Goal: Information Seeking & Learning: Learn about a topic

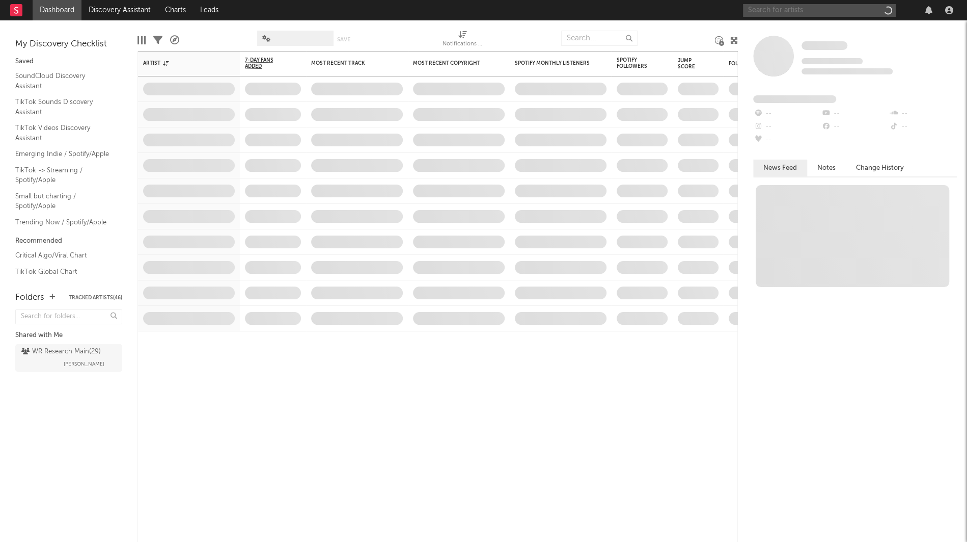
click at [787, 11] on input "text" at bounding box center [819, 10] width 153 height 13
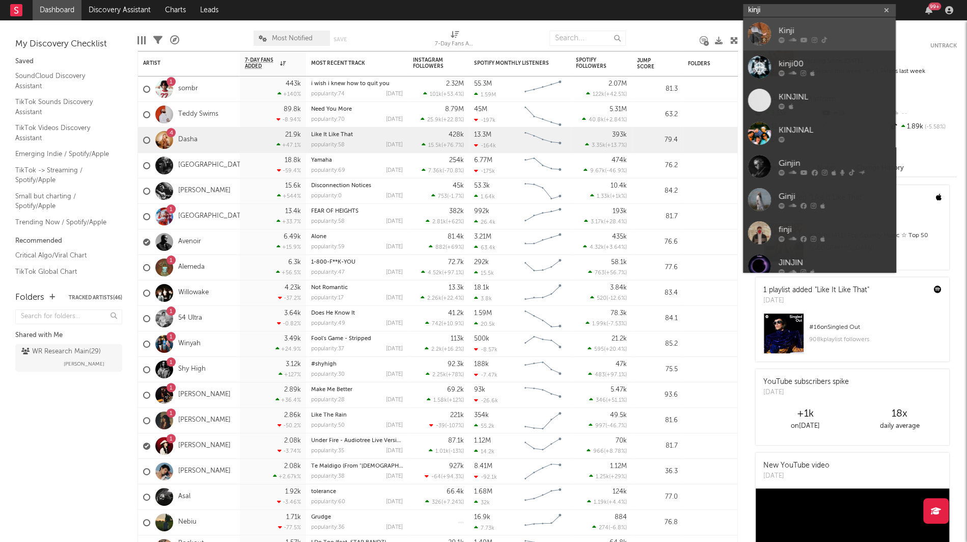
type input "kinji"
click at [766, 33] on div at bounding box center [759, 33] width 23 height 23
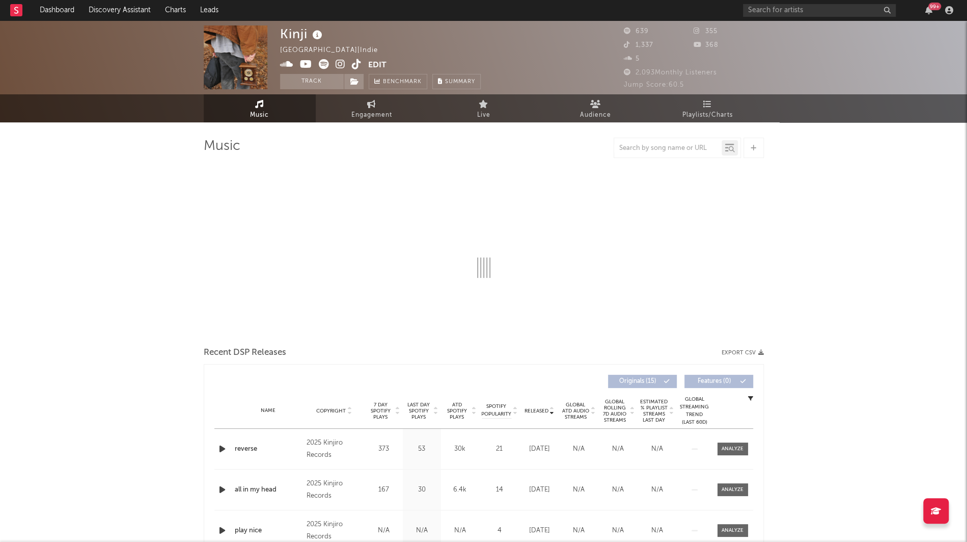
select select "1w"
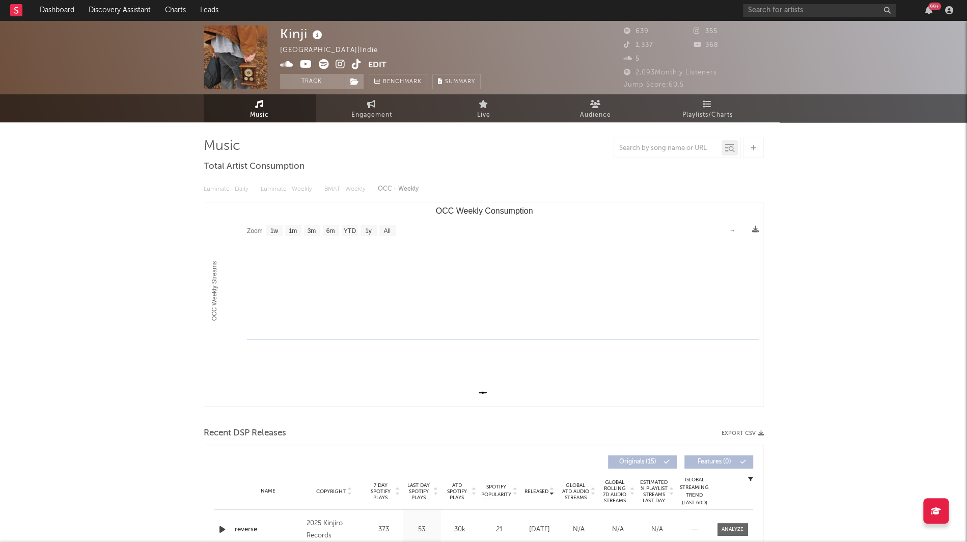
click at [776, 17] on div "99 +" at bounding box center [850, 10] width 214 height 20
click at [776, 16] on div "99 +" at bounding box center [850, 10] width 214 height 20
click at [775, 14] on input "text" at bounding box center [819, 10] width 153 height 13
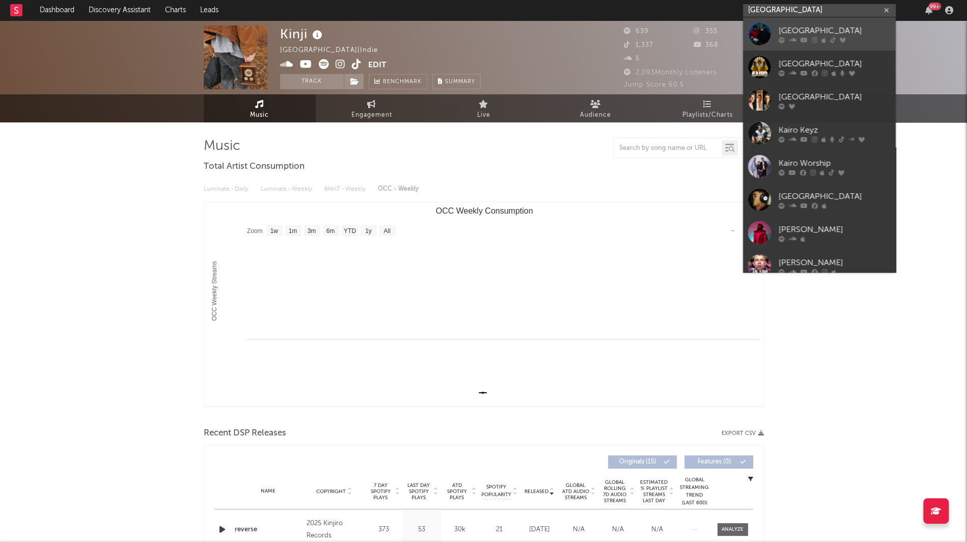
type input "kairo"
click at [764, 39] on div at bounding box center [759, 33] width 23 height 23
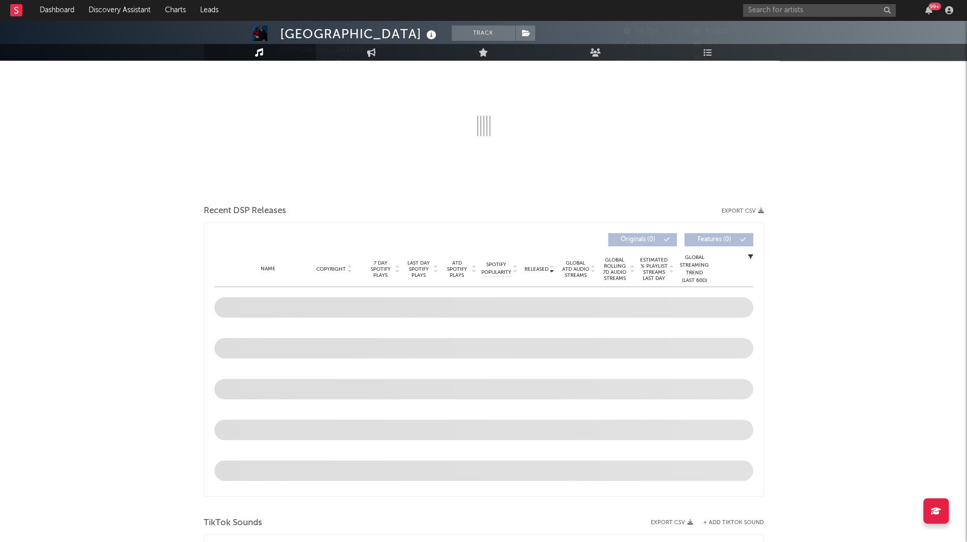
scroll to position [259, 0]
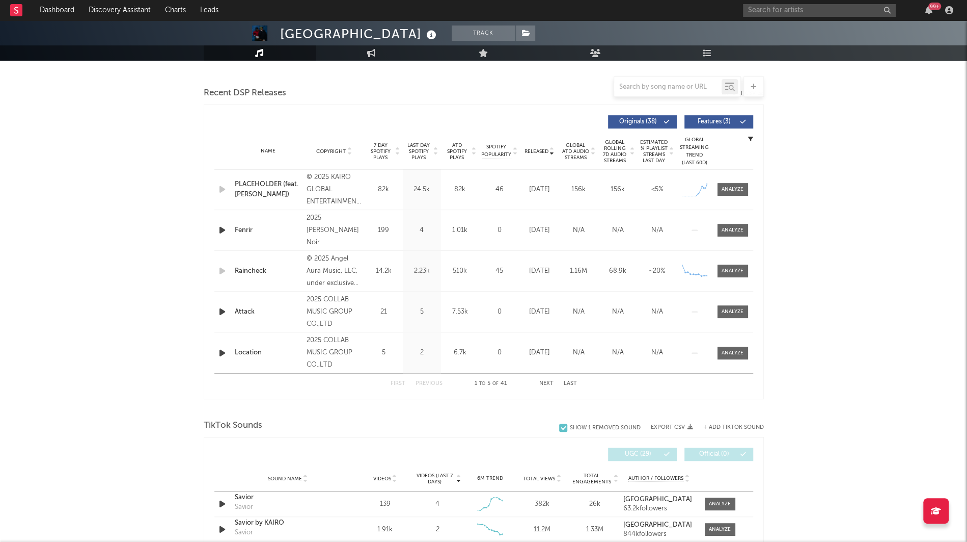
select select "6m"
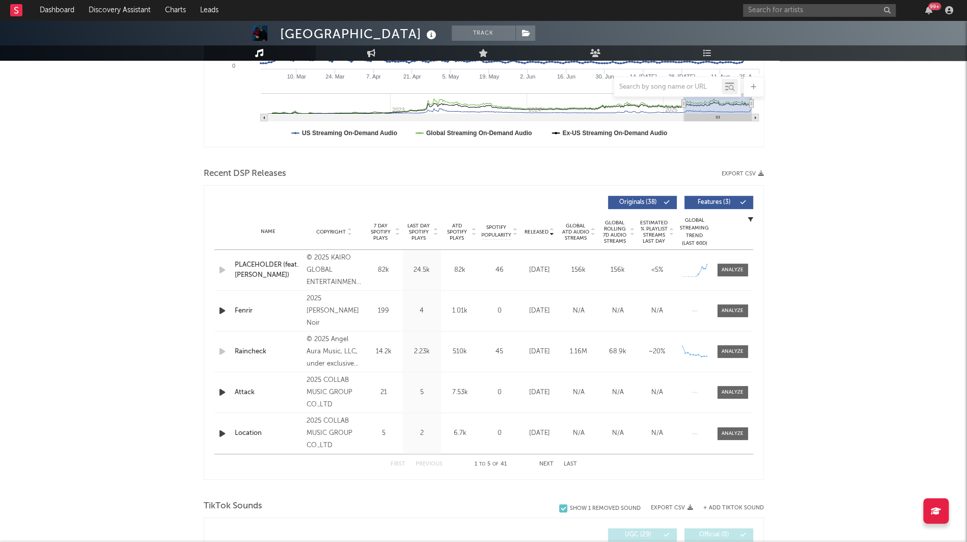
scroll to position [339, 0]
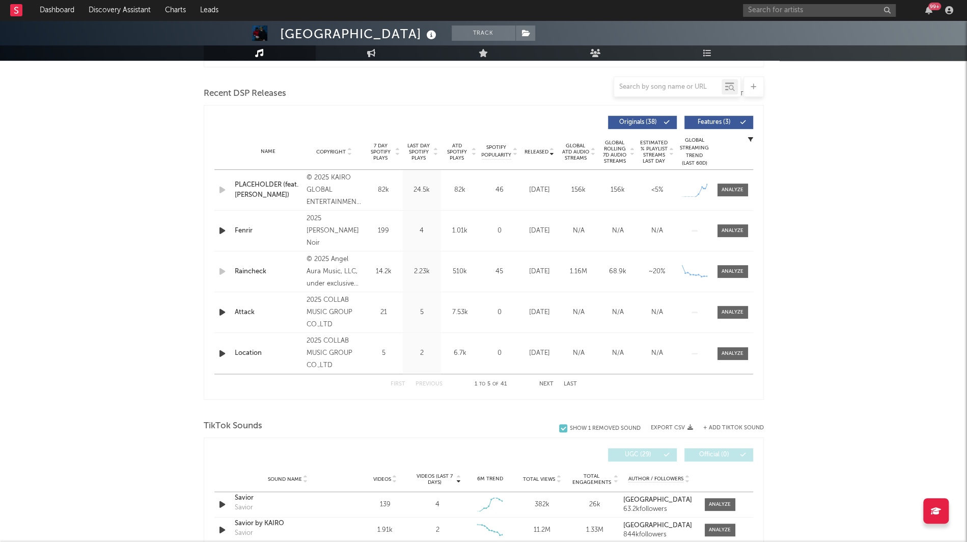
click at [221, 228] on icon "button" at bounding box center [222, 230] width 11 height 13
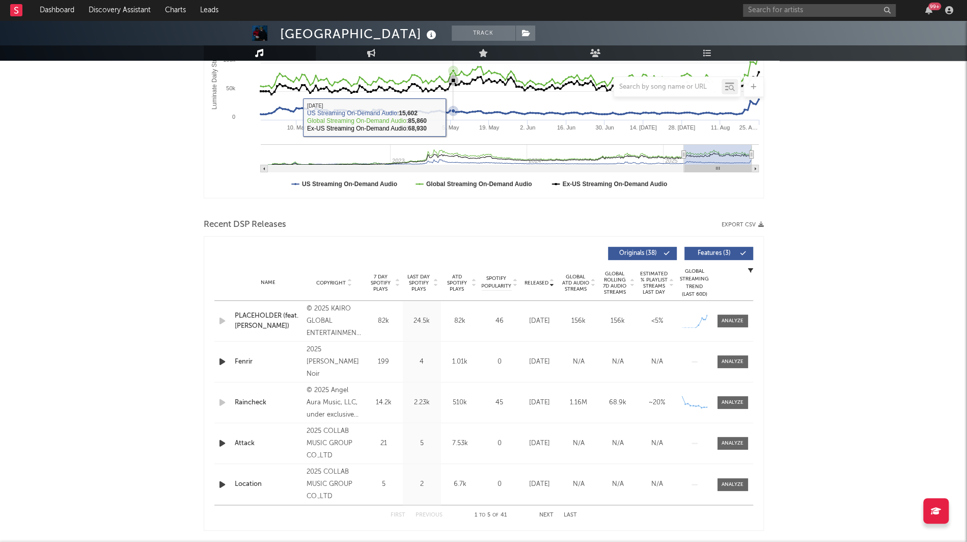
scroll to position [227, 0]
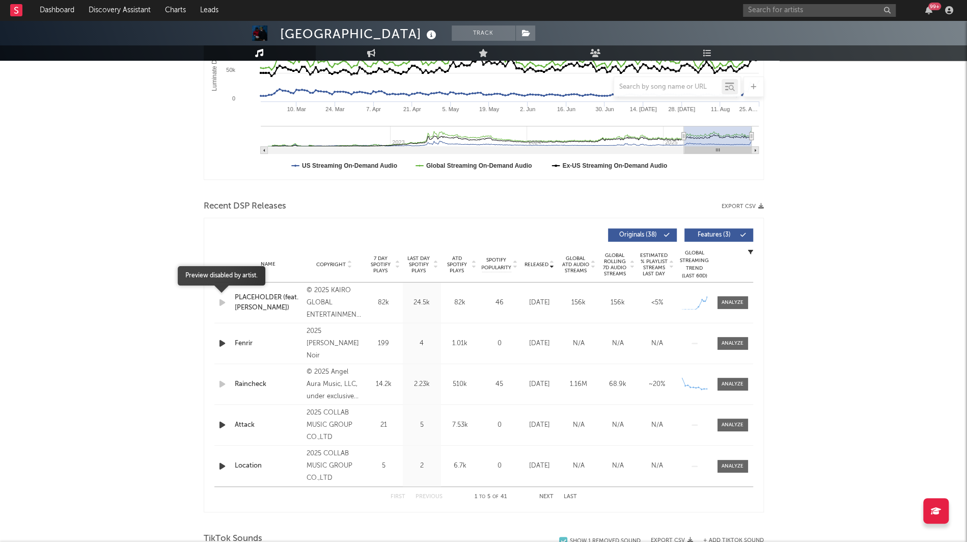
click at [224, 304] on icon "button" at bounding box center [222, 302] width 11 height 13
click at [733, 300] on div at bounding box center [733, 303] width 22 height 8
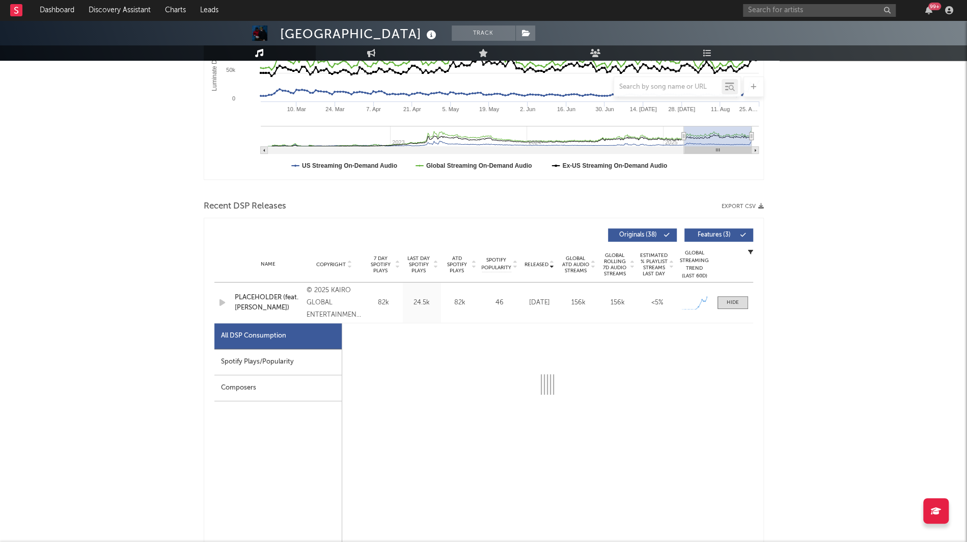
select select "1w"
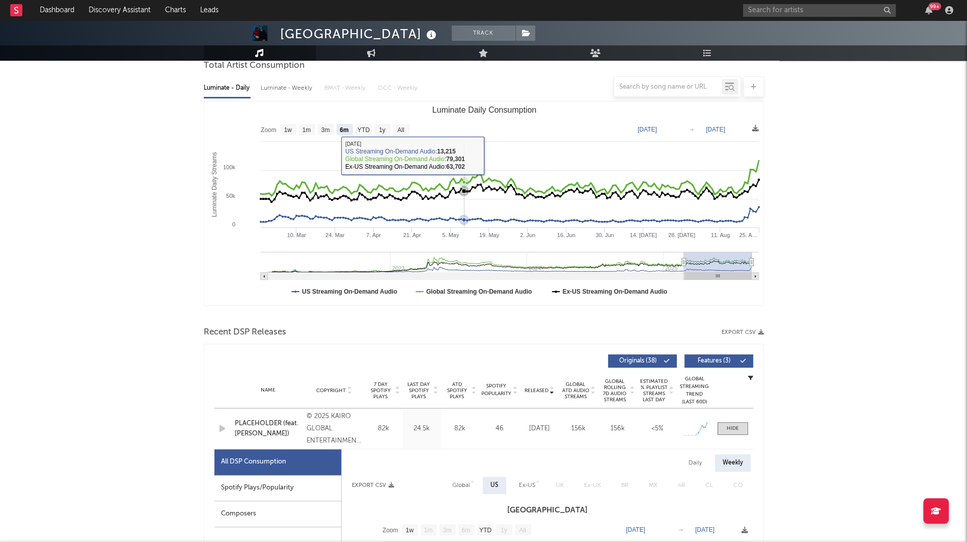
scroll to position [0, 0]
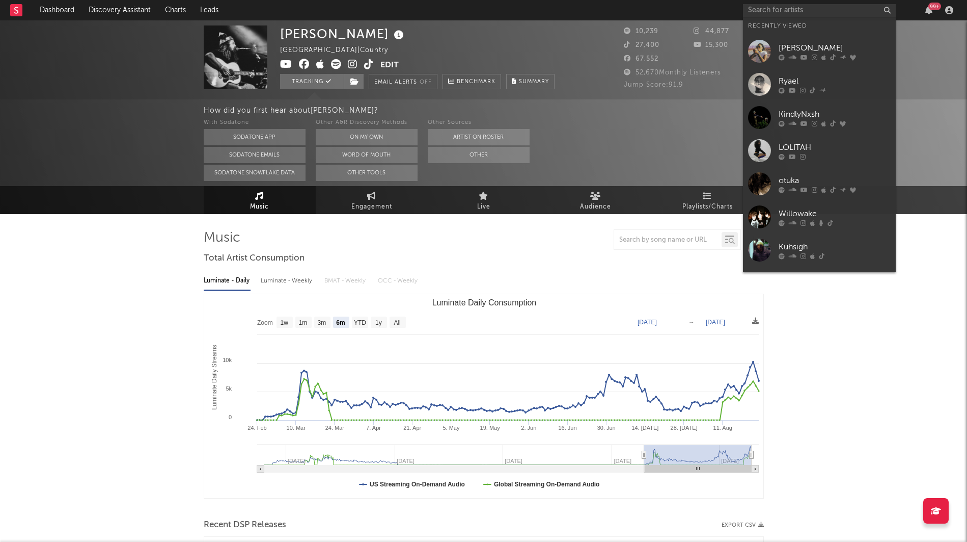
select select "6m"
select select "1w"
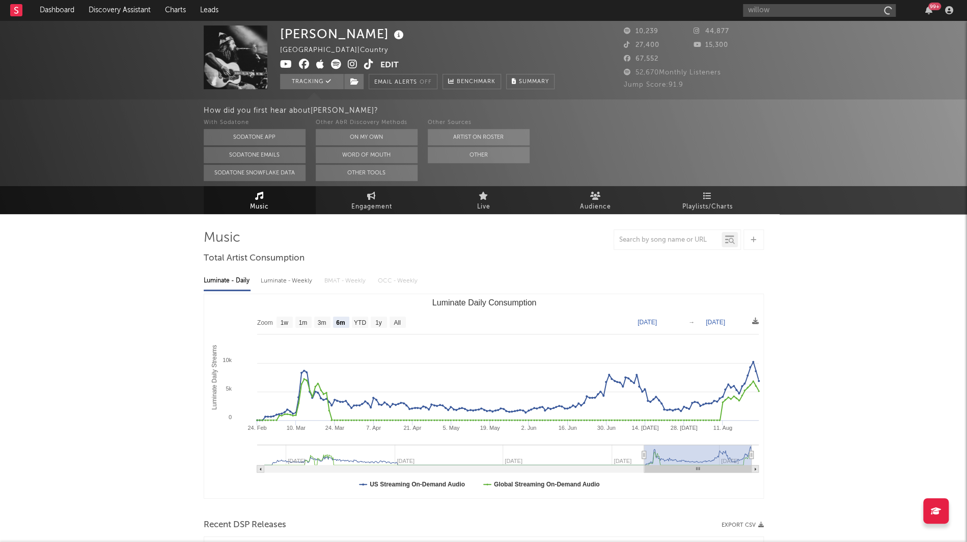
type input "willowa"
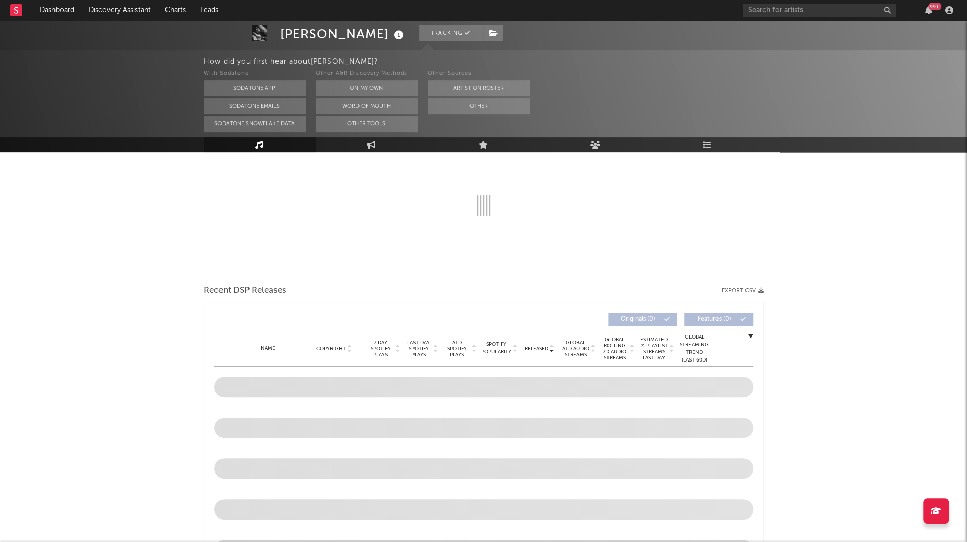
select select "6m"
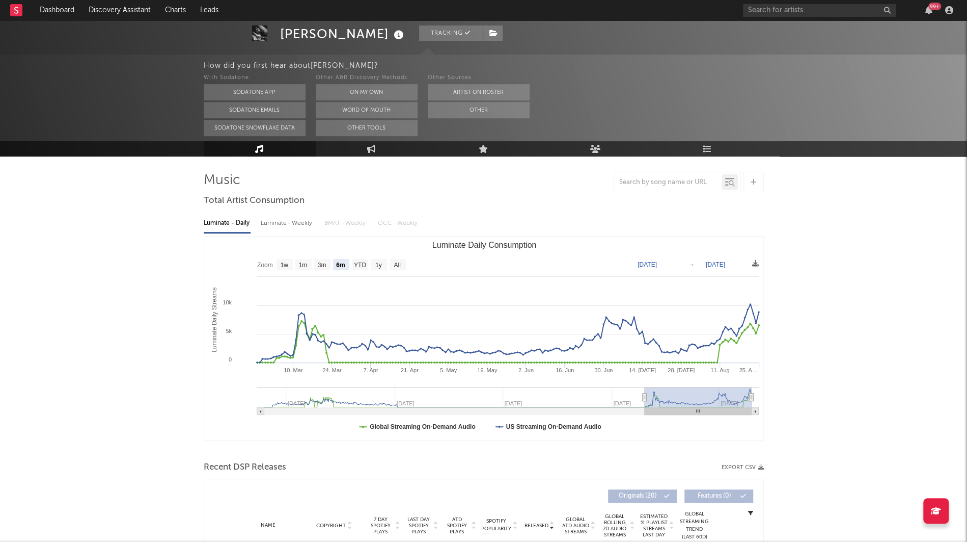
scroll to position [49, 0]
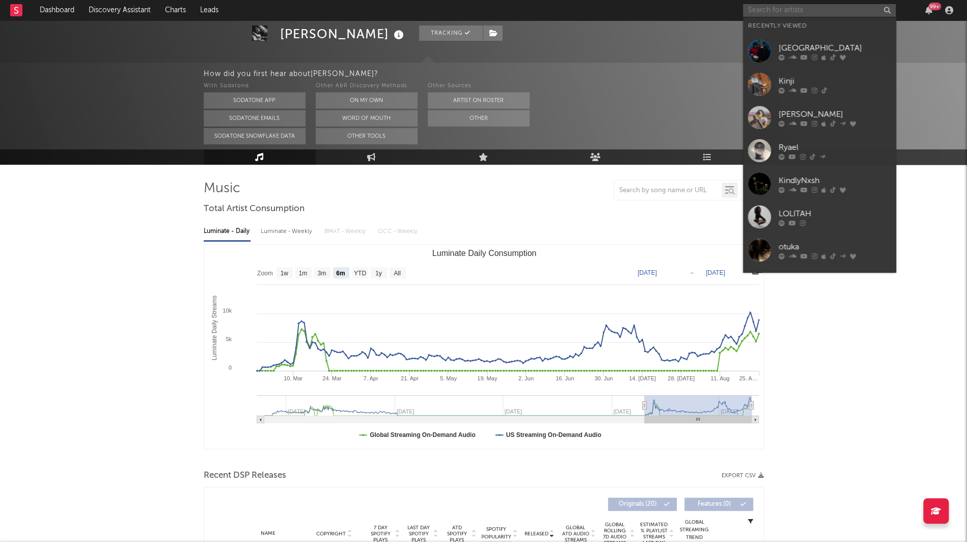
click at [759, 7] on input "text" at bounding box center [819, 10] width 153 height 13
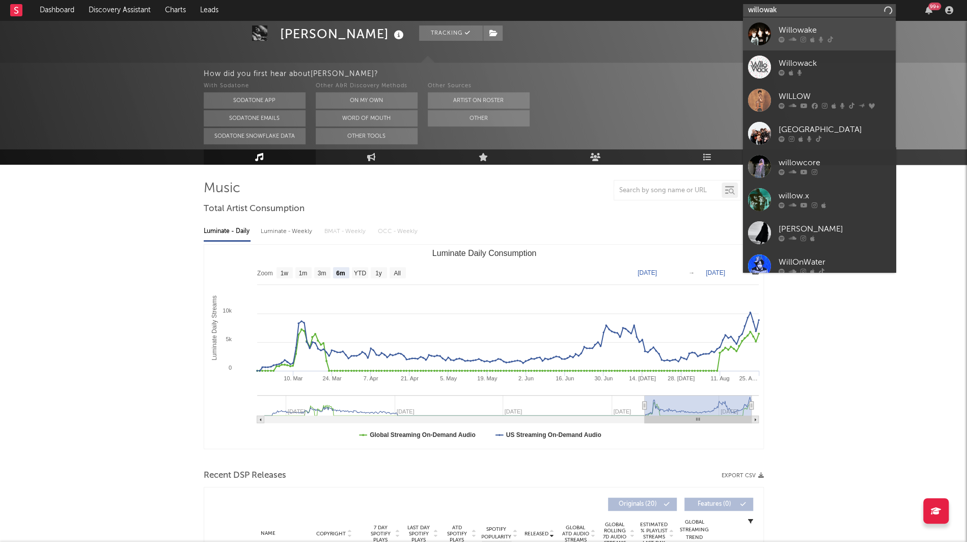
type input "willowak"
click at [841, 38] on div at bounding box center [835, 40] width 112 height 6
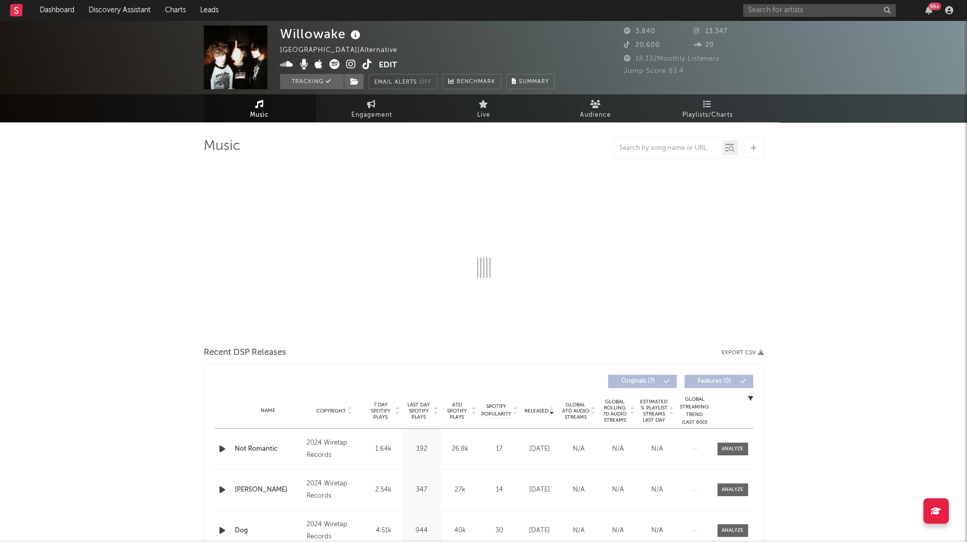
select select "1w"
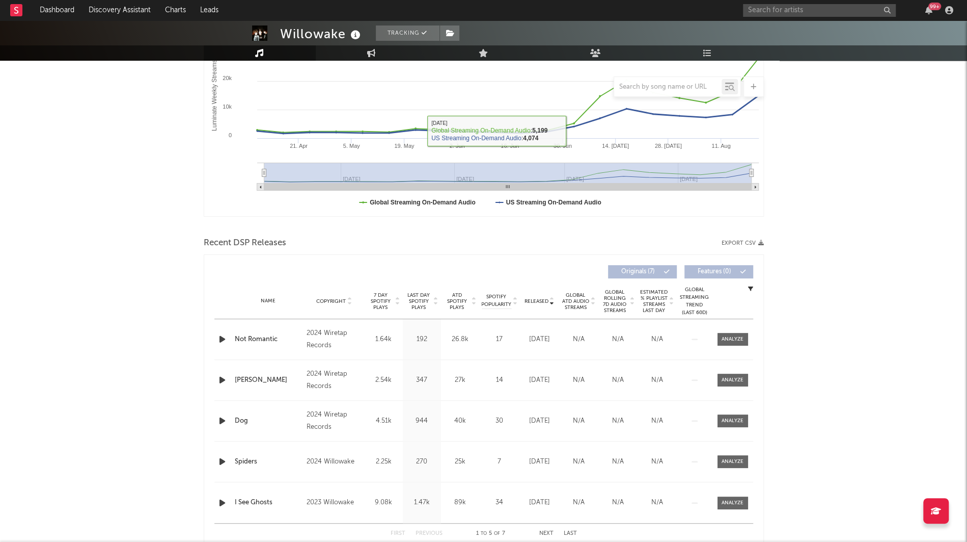
scroll to position [191, 0]
click at [539, 303] on div "Released" at bounding box center [540, 301] width 34 height 8
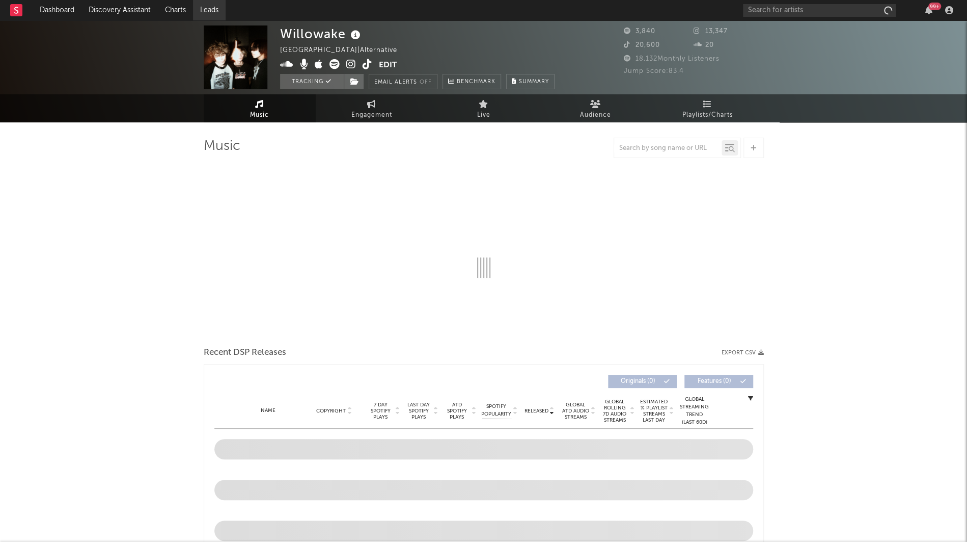
select select "1w"
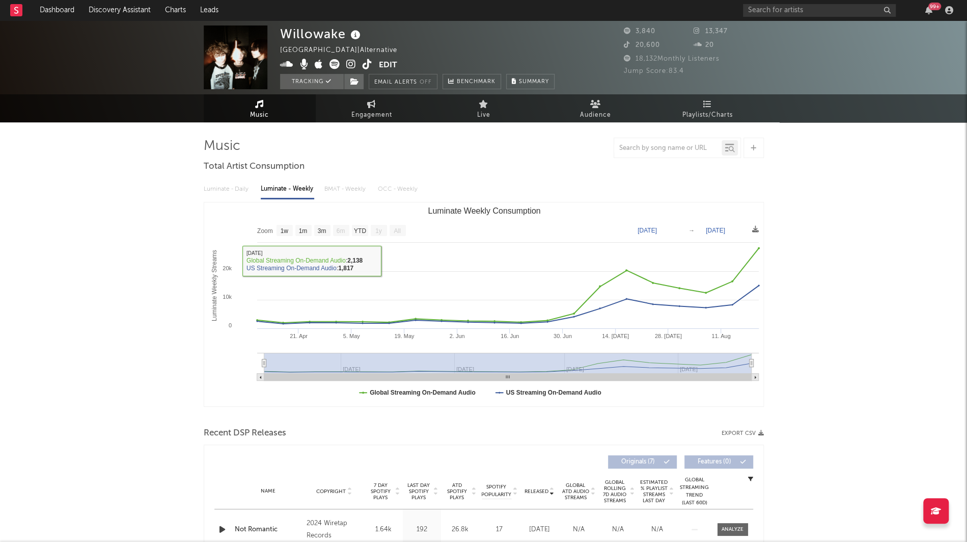
click at [233, 59] on img at bounding box center [236, 57] width 64 height 64
click at [356, 35] on icon at bounding box center [355, 35] width 15 height 14
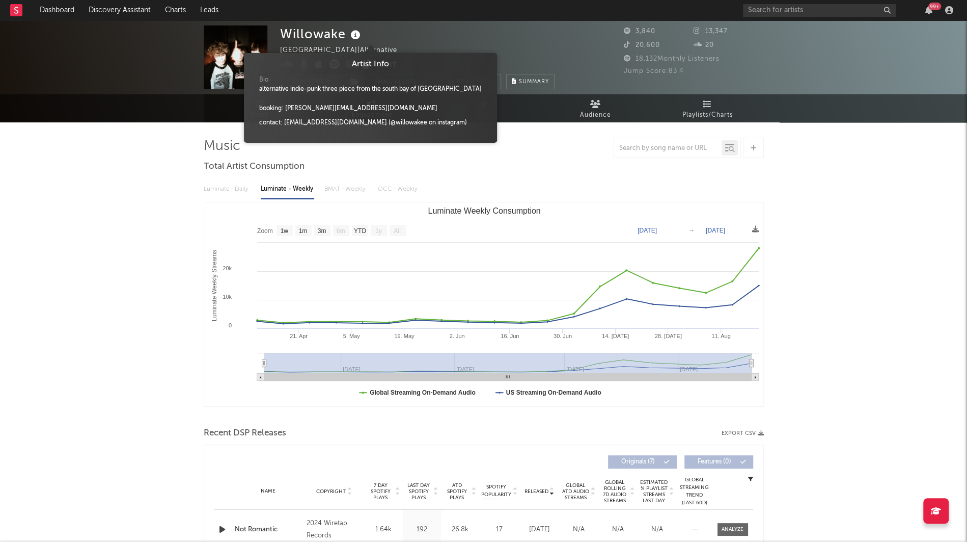
click at [356, 35] on icon at bounding box center [355, 35] width 15 height 14
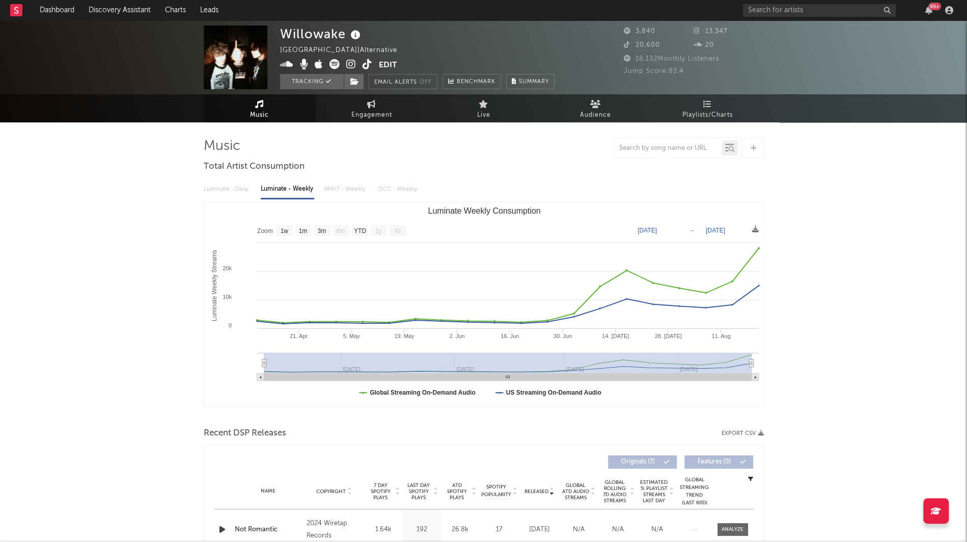
click at [154, 99] on div "Music Engagement Live Audience Playlists/Charts" at bounding box center [483, 108] width 967 height 28
click at [109, 15] on link "Discovery Assistant" at bounding box center [120, 10] width 76 height 20
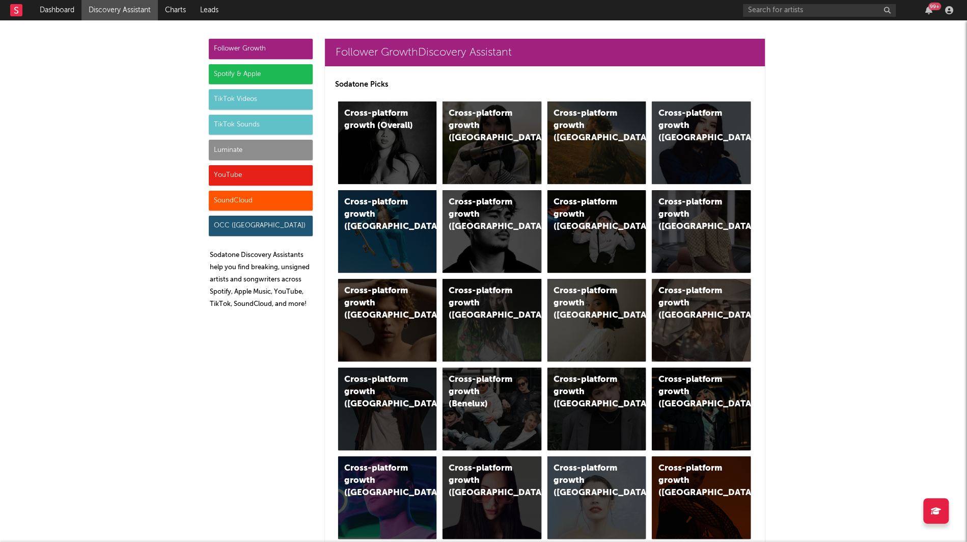
click at [239, 148] on div "Luminate" at bounding box center [261, 150] width 104 height 20
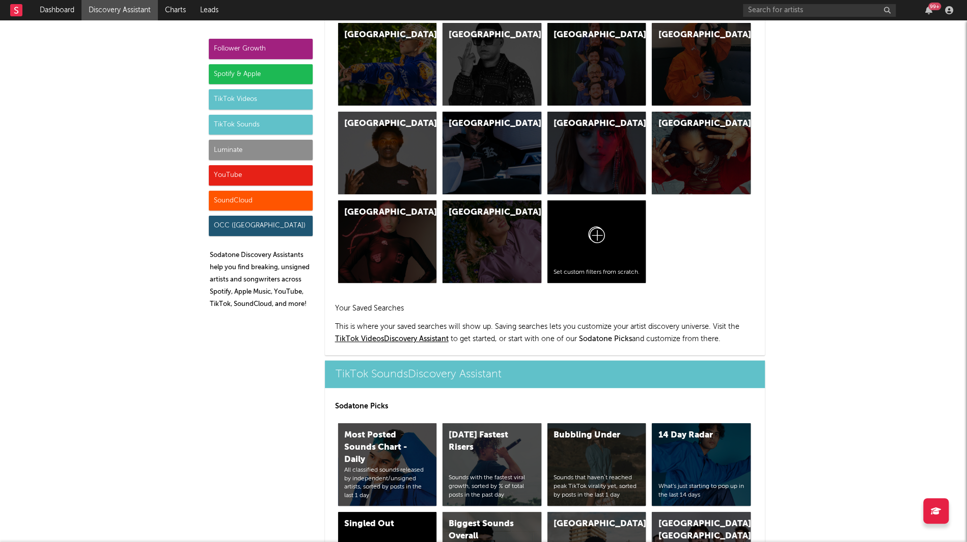
scroll to position [4582, 0]
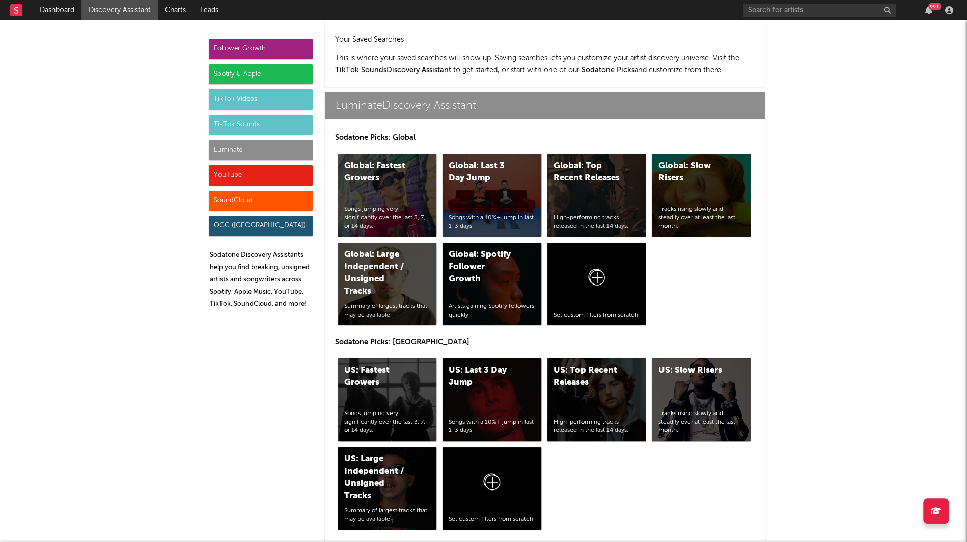
click at [249, 155] on div "Luminate" at bounding box center [261, 150] width 104 height 20
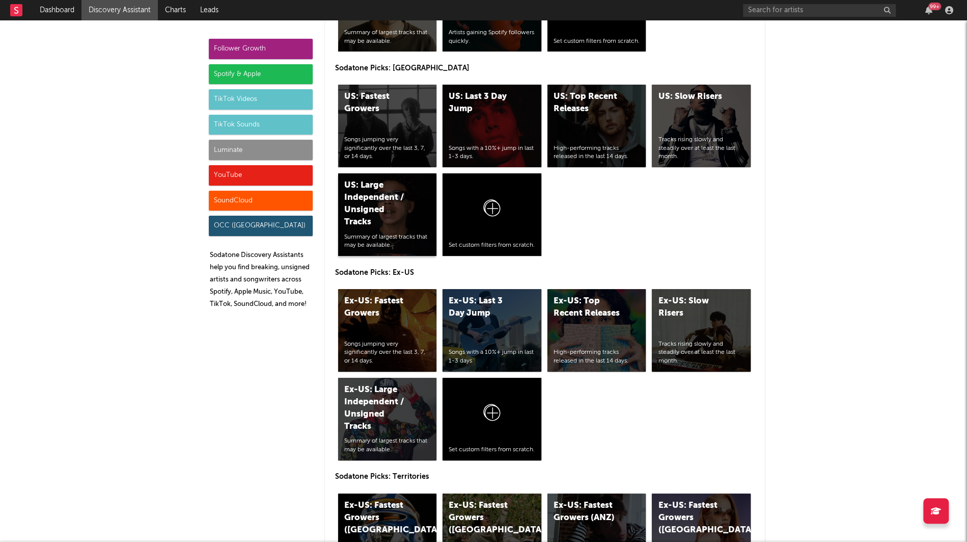
scroll to position [4982, 0]
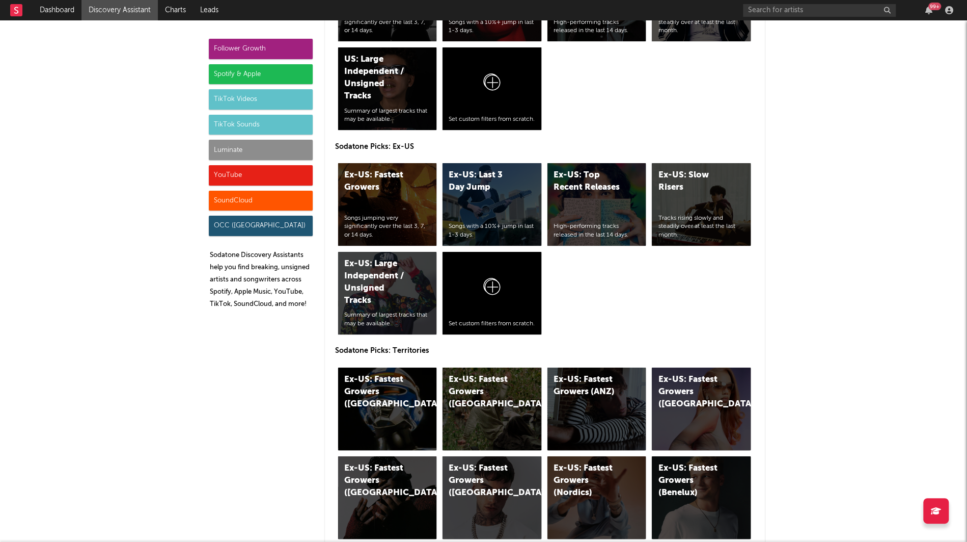
click at [229, 75] on div "Spotify & Apple" at bounding box center [261, 74] width 104 height 20
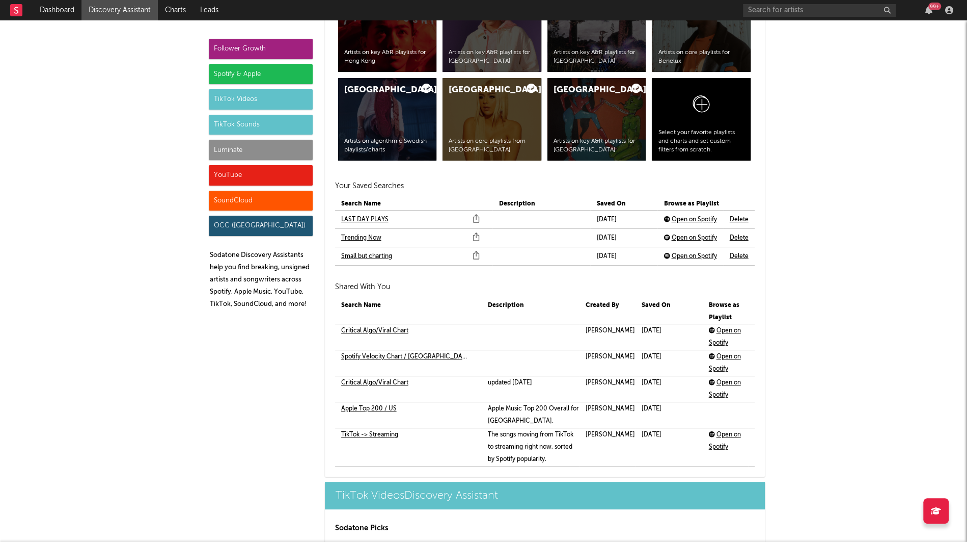
scroll to position [1043, 0]
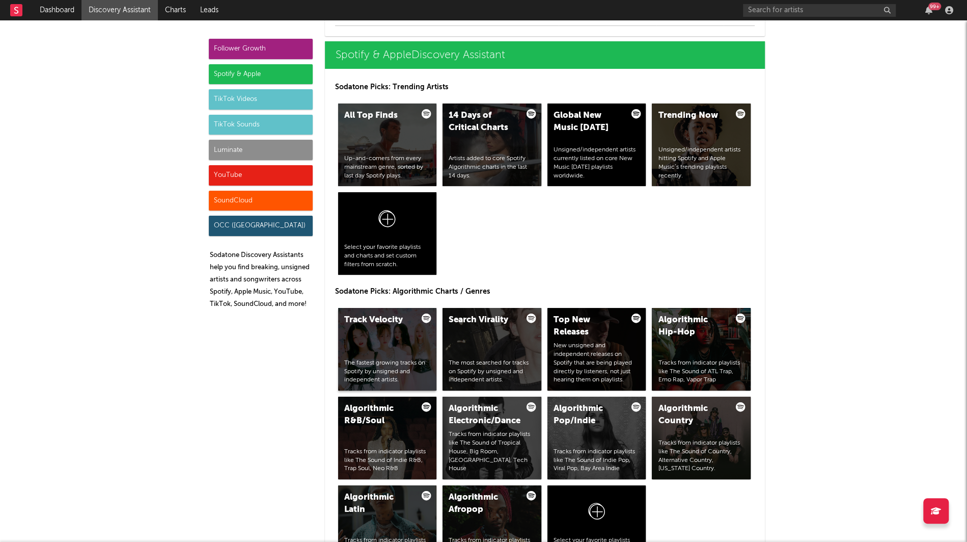
click at [386, 334] on div "Track Velocity The fastest growing tracks on Spotify by unsigned and independen…" at bounding box center [387, 349] width 99 height 83
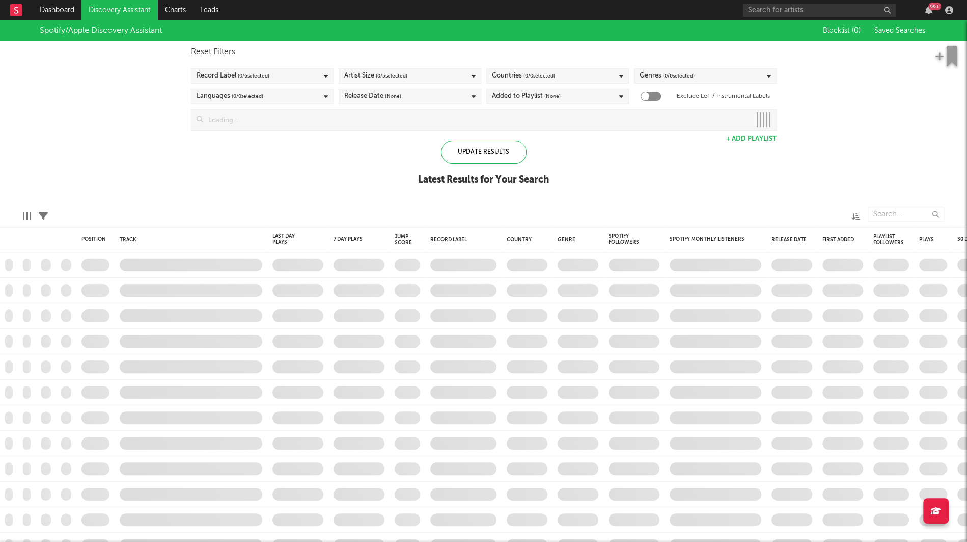
checkbox input "true"
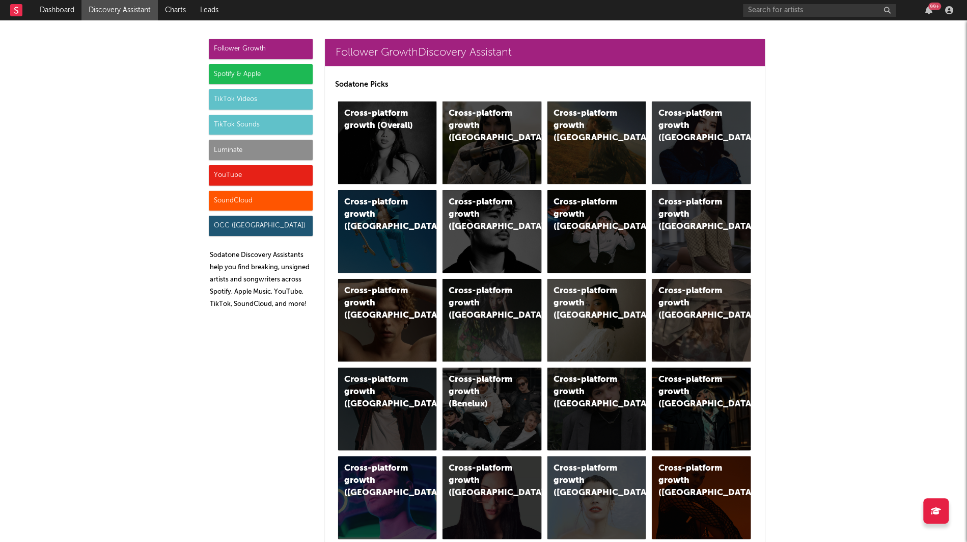
click at [239, 67] on div "Spotify & Apple" at bounding box center [261, 74] width 104 height 20
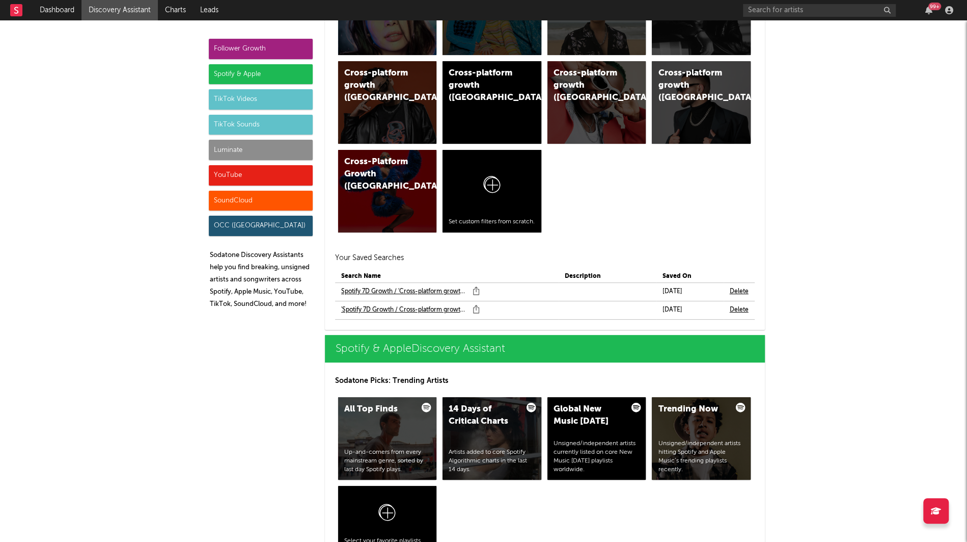
scroll to position [1043, 0]
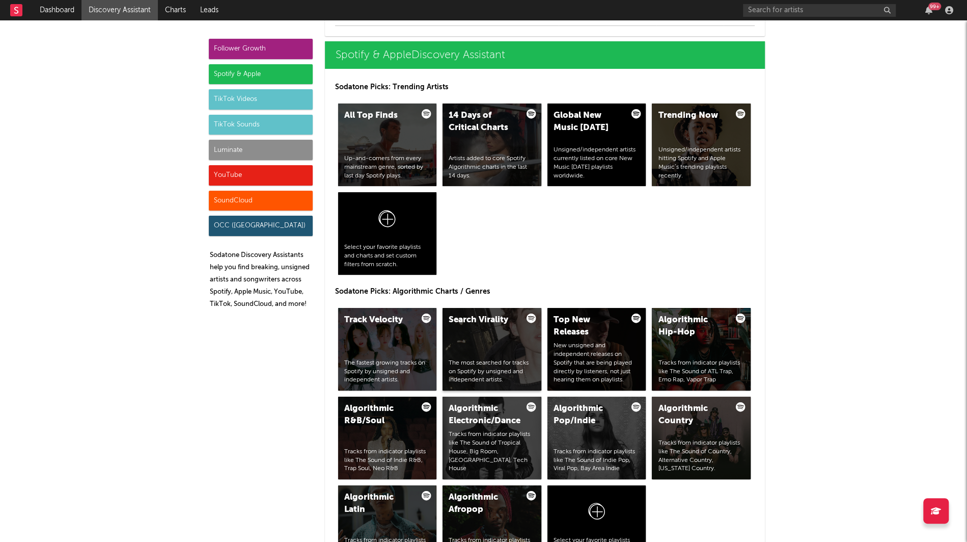
click at [470, 348] on div "Search Virality The most searched for tracks on Spotify by unsigned and indepen…" at bounding box center [492, 349] width 99 height 83
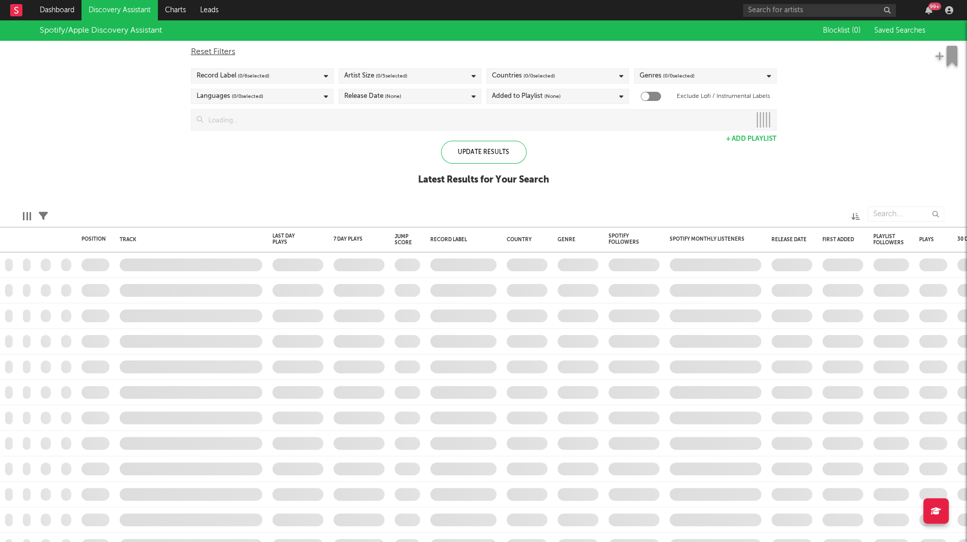
checkbox input "true"
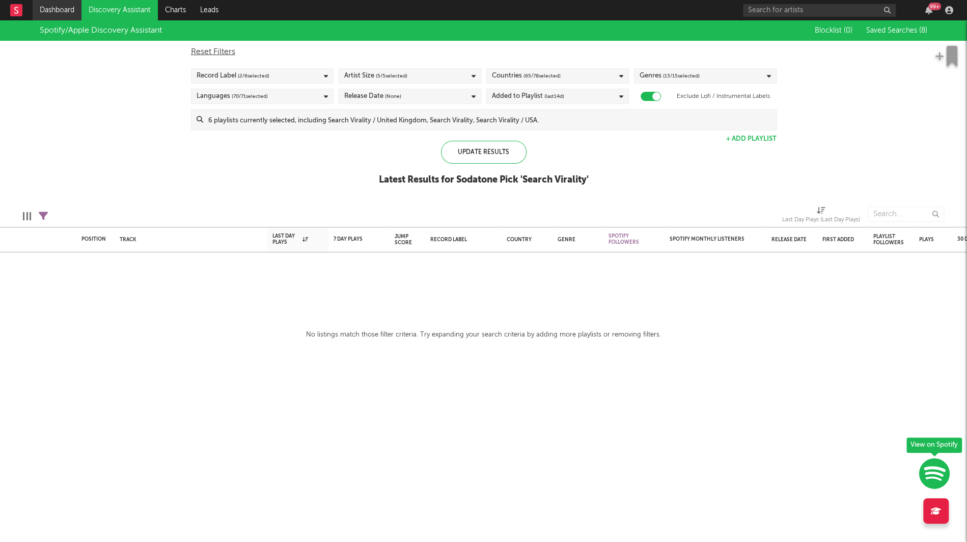
click at [60, 12] on link "Dashboard" at bounding box center [57, 10] width 49 height 20
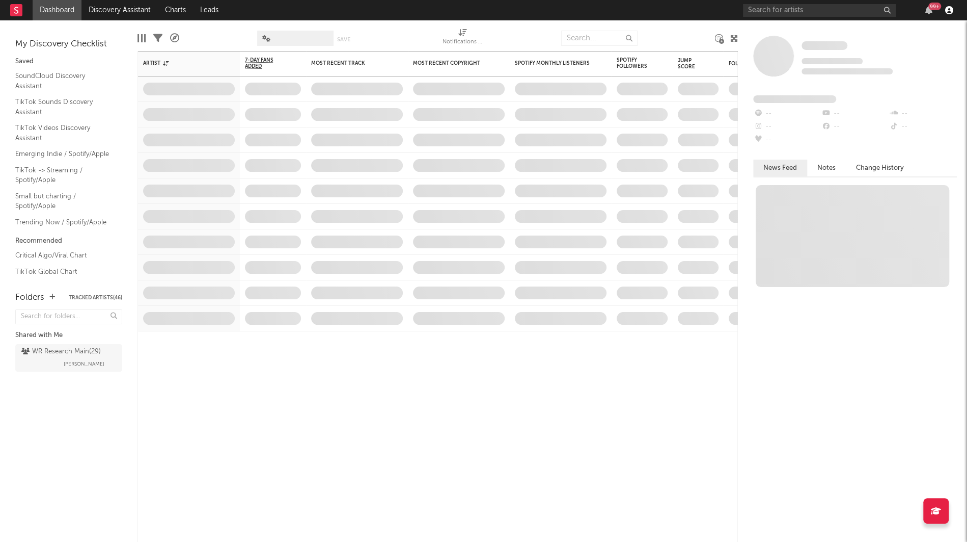
click at [949, 11] on icon "button" at bounding box center [950, 10] width 8 height 8
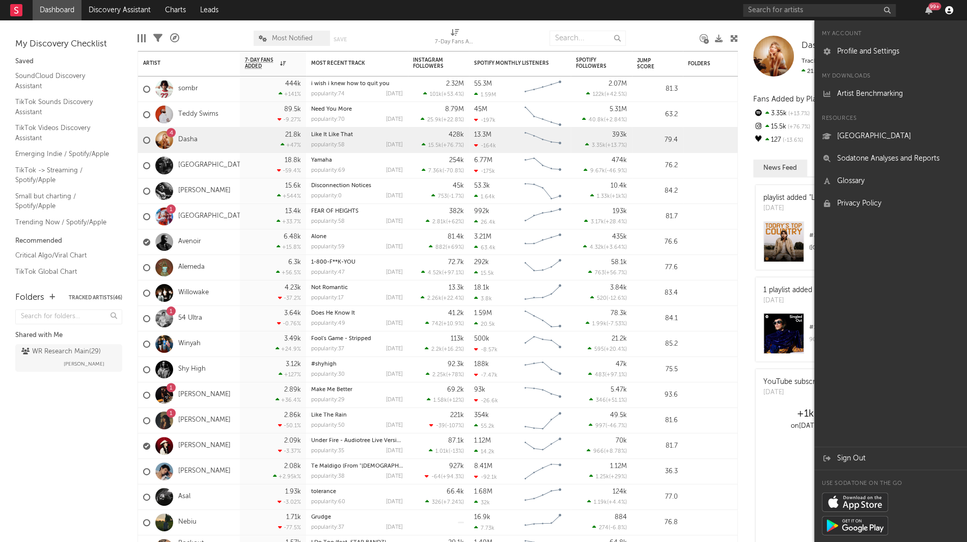
click at [949, 11] on icon "button" at bounding box center [950, 10] width 8 height 8
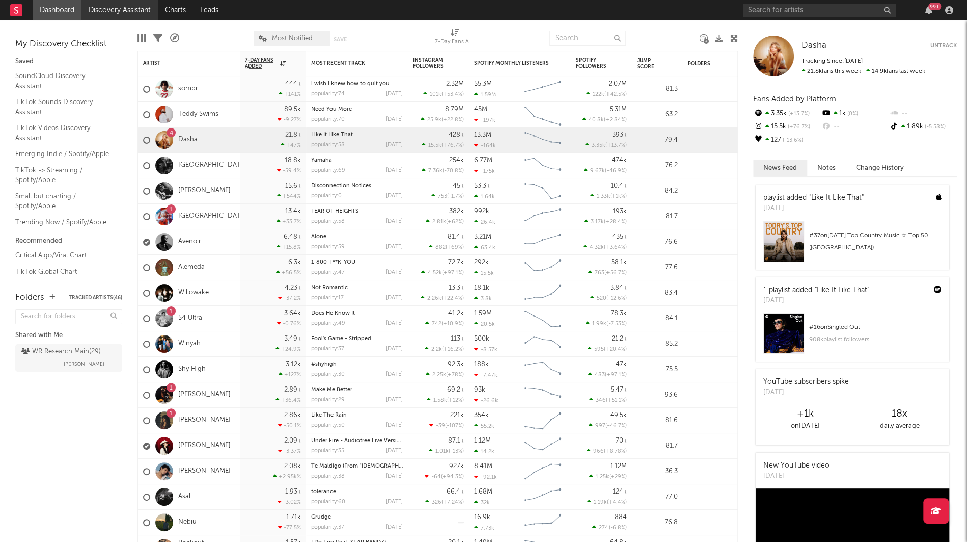
click at [128, 4] on link "Discovery Assistant" at bounding box center [120, 10] width 76 height 20
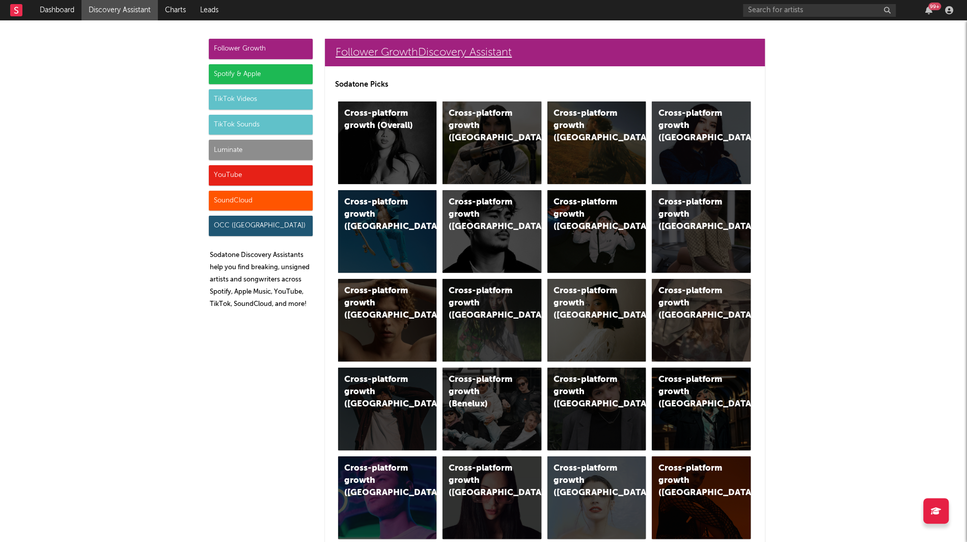
click at [365, 50] on link "Follower Growth Discovery Assistant" at bounding box center [545, 53] width 440 height 28
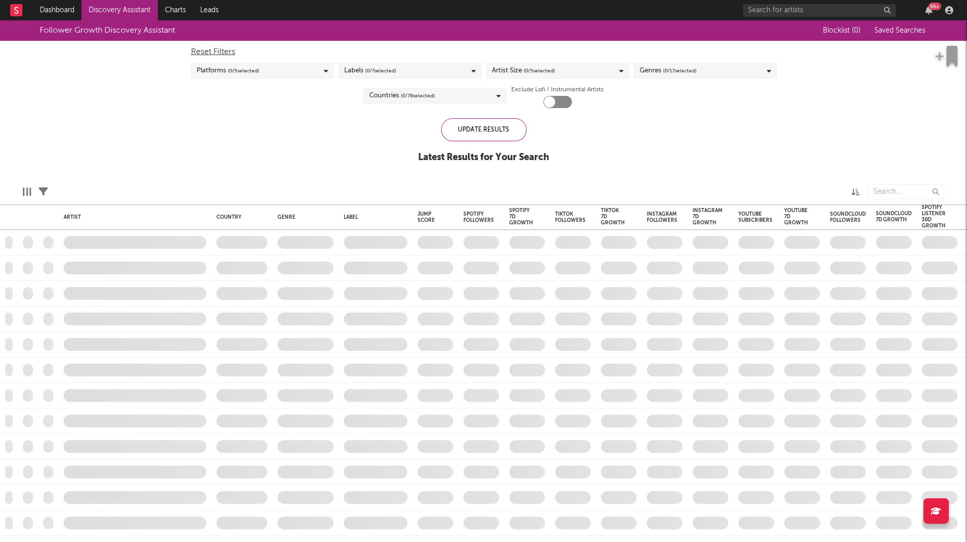
checkbox input "true"
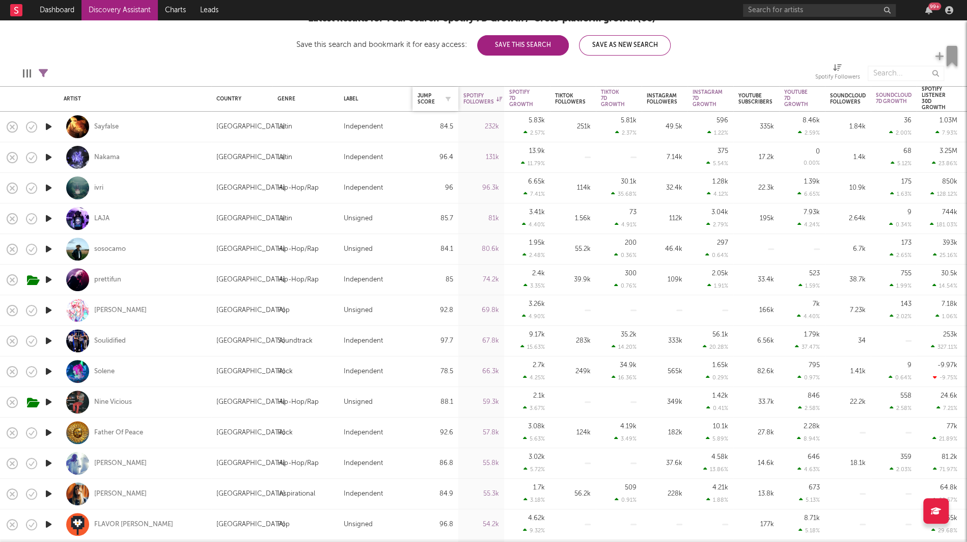
click at [425, 90] on div "Jump Score" at bounding box center [436, 98] width 36 height 21
click at [446, 96] on icon "button" at bounding box center [448, 98] width 5 height 5
select select "or"
select select "between"
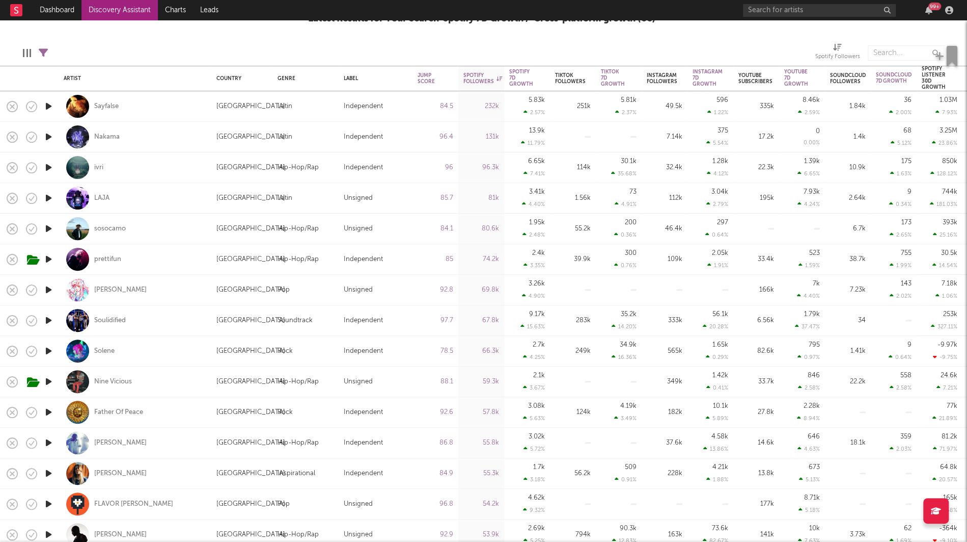
click at [488, 45] on div at bounding box center [623, 52] width 368 height 25
click at [113, 229] on div "sosocamo" at bounding box center [110, 228] width 32 height 9
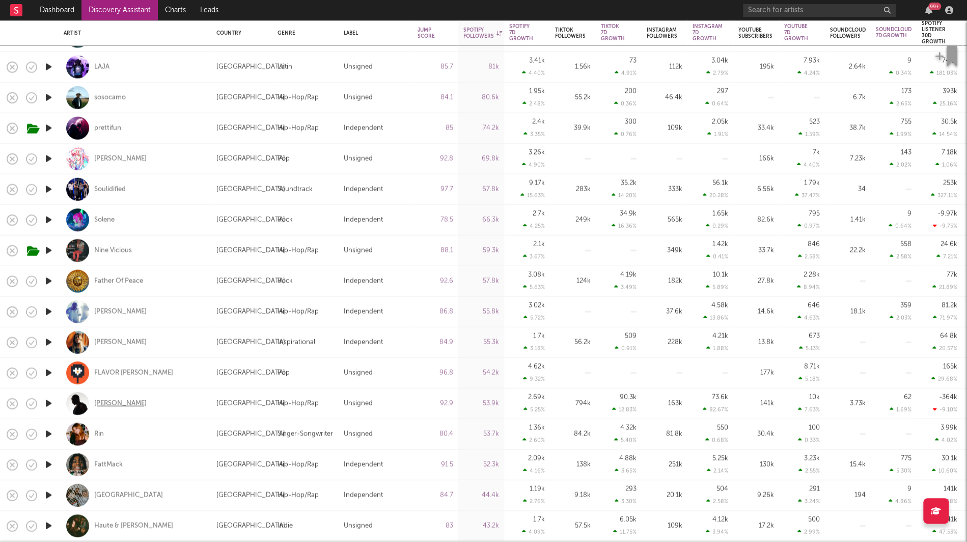
click at [110, 405] on div "Melly Mike" at bounding box center [120, 402] width 52 height 9
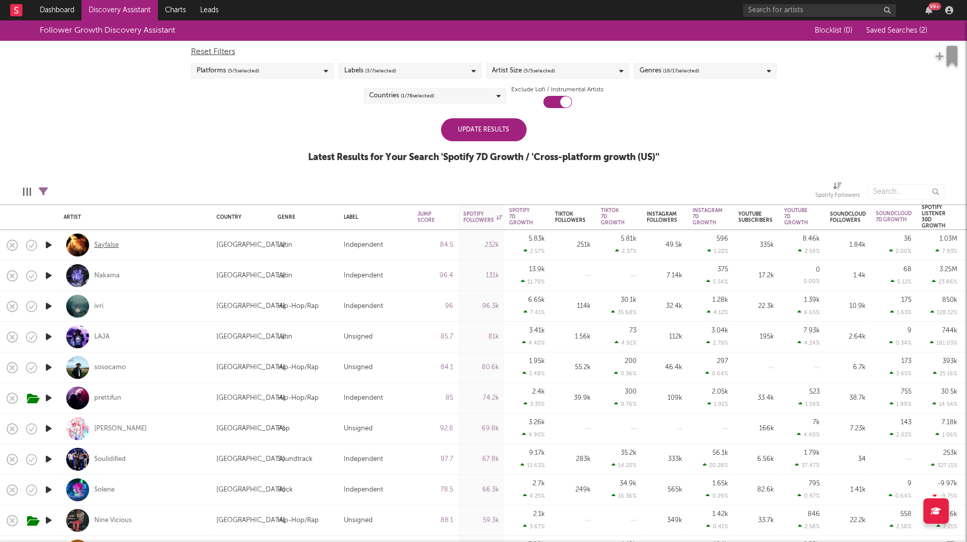
click at [103, 246] on div "Sayfalse" at bounding box center [106, 244] width 24 height 9
click at [765, 12] on input "text" at bounding box center [819, 10] width 153 height 13
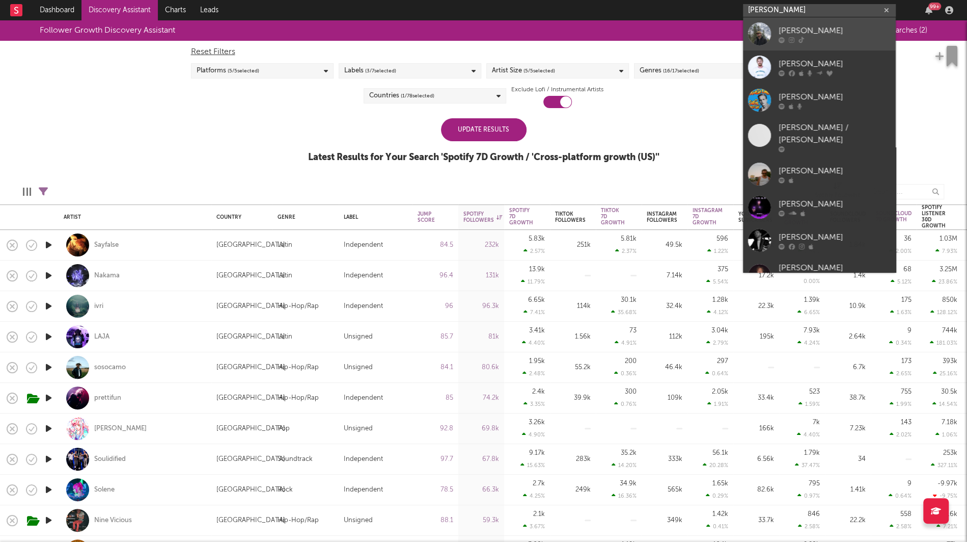
type input "luke rob"
click at [772, 28] on link "Luke Rob" at bounding box center [819, 33] width 153 height 33
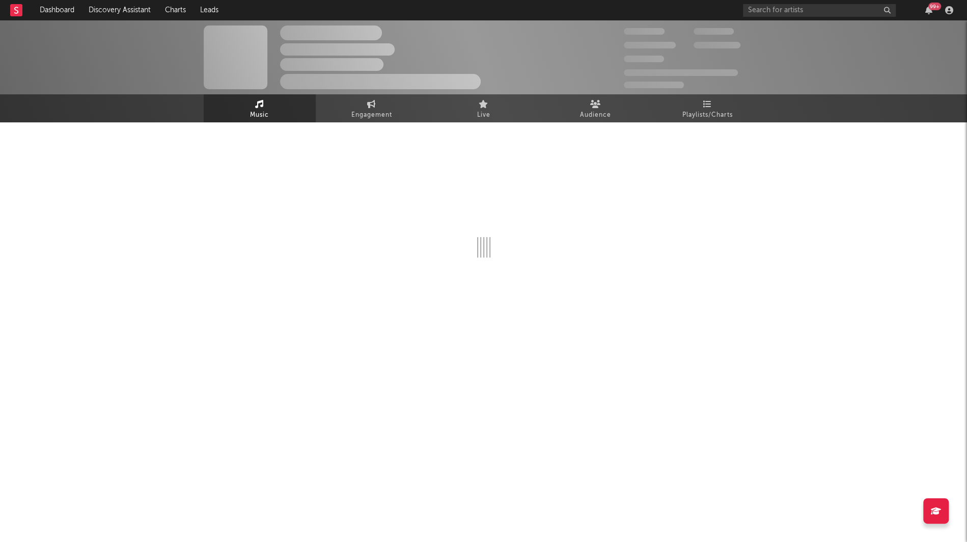
select select "6m"
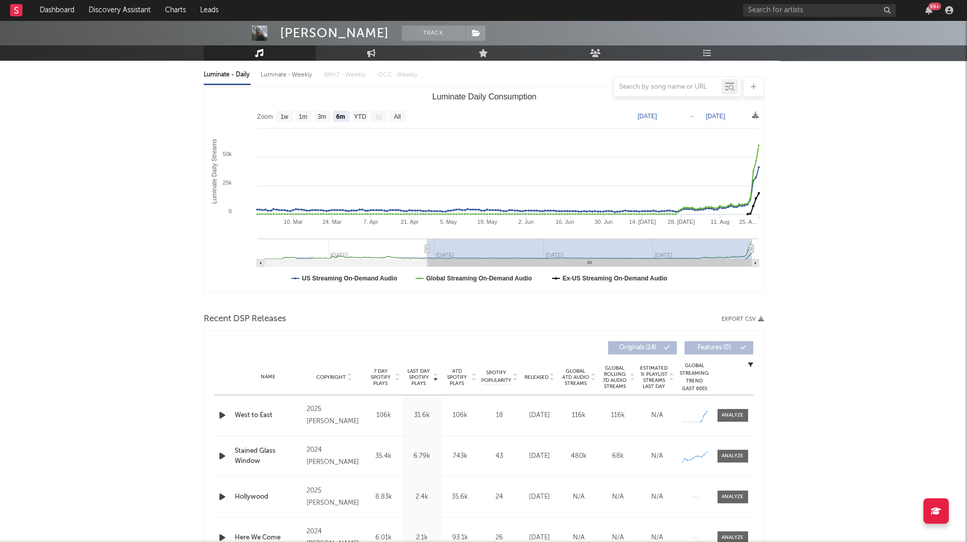
scroll to position [113, 0]
click at [728, 417] on div at bounding box center [733, 416] width 22 height 8
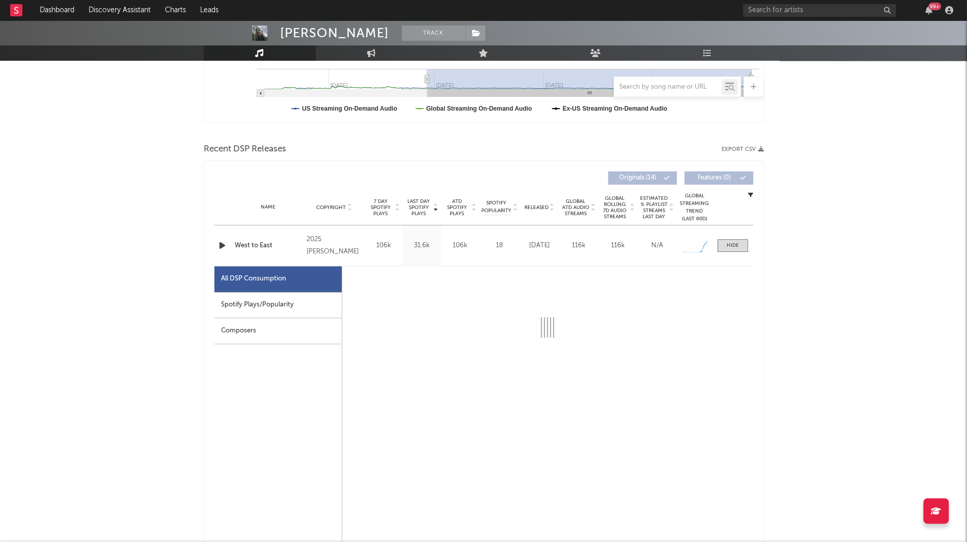
select select "1w"
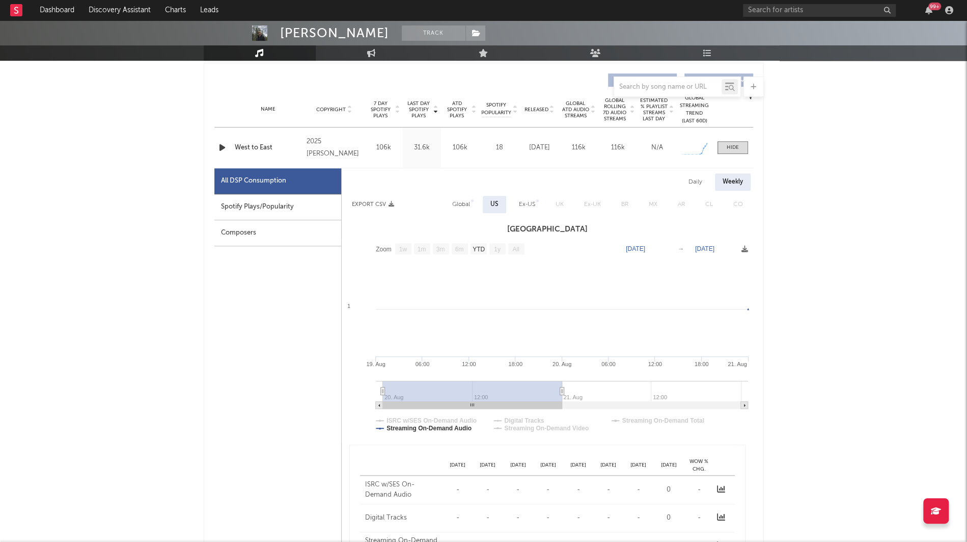
scroll to position [401, 0]
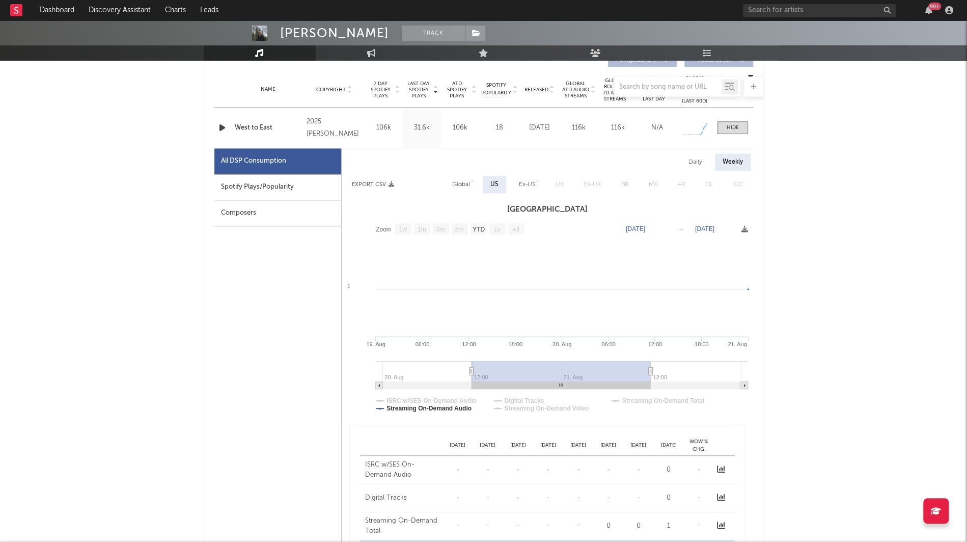
drag, startPoint x: 523, startPoint y: 386, endPoint x: 636, endPoint y: 382, distance: 113.2
click at [636, 382] on rect at bounding box center [561, 385] width 179 height 7
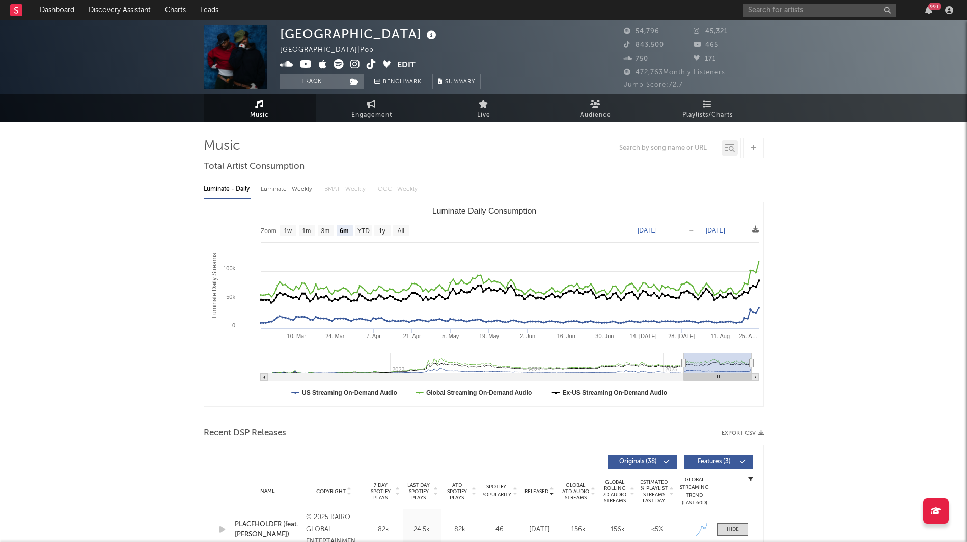
select select "6m"
select select "1w"
click at [104, 10] on link "Discovery Assistant" at bounding box center [120, 10] width 76 height 20
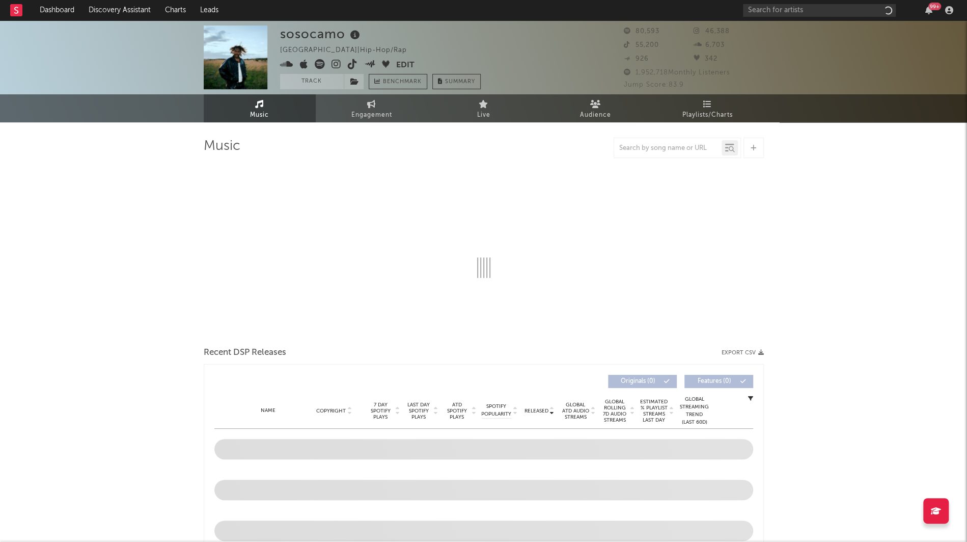
select select "6m"
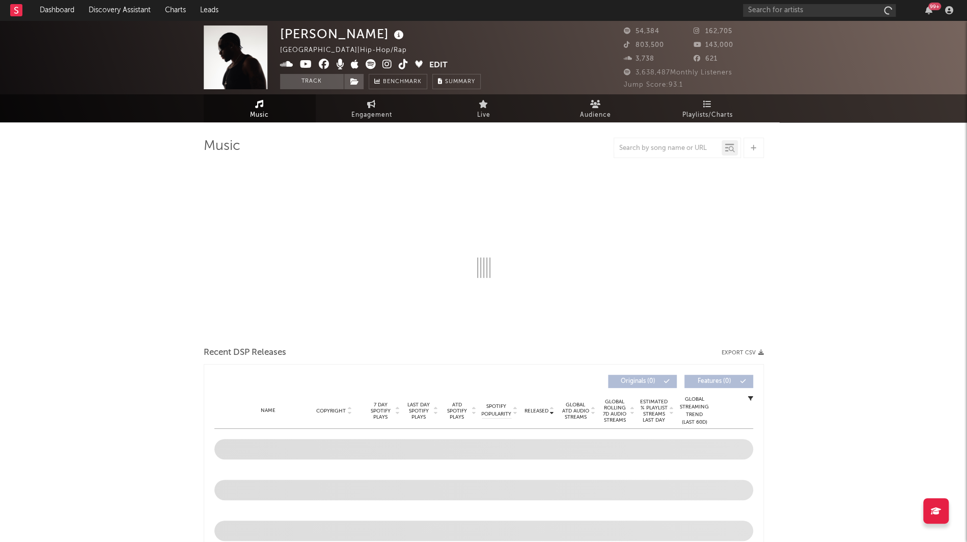
select select "6m"
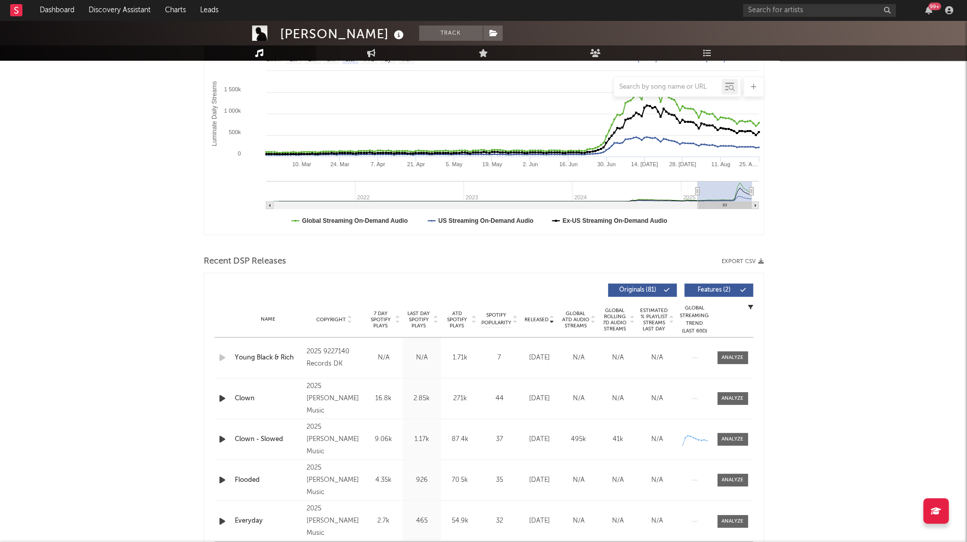
scroll to position [174, 0]
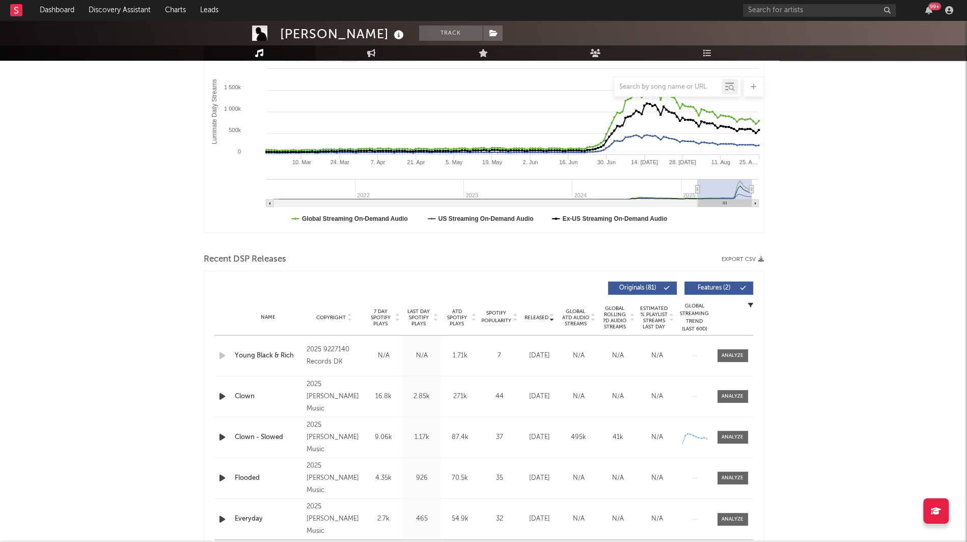
click at [217, 393] on icon "button" at bounding box center [222, 396] width 11 height 13
click at [218, 395] on icon "button" at bounding box center [222, 396] width 10 height 13
click at [218, 395] on icon "button" at bounding box center [222, 396] width 11 height 13
click at [57, 14] on link "Dashboard" at bounding box center [57, 10] width 49 height 20
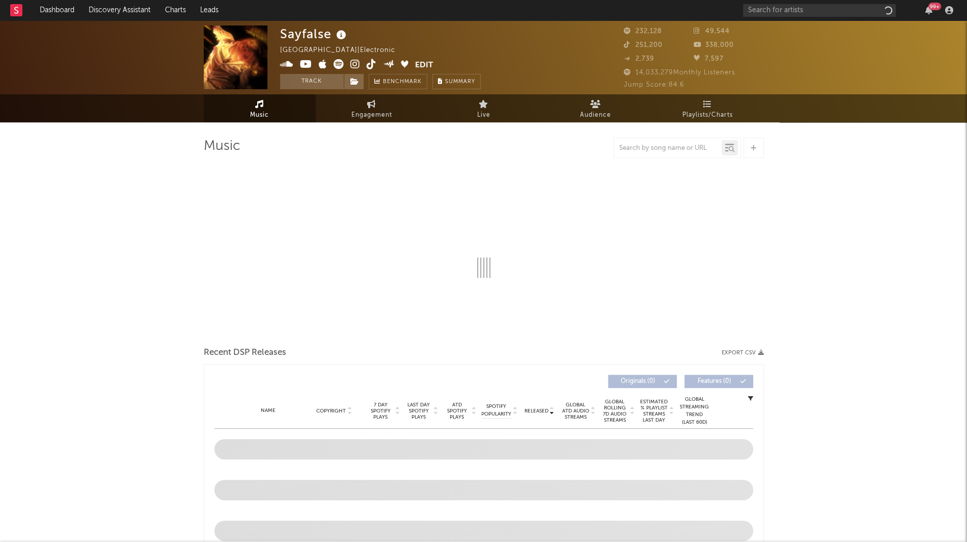
select select "6m"
